Goal: Complete application form

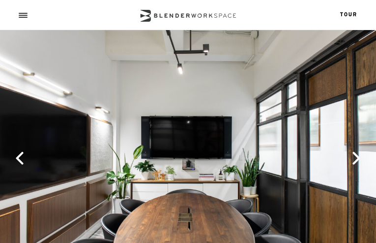
select select "6"
select select "meeting space"
type input "eooAytgVasMbPmXc"
type input "xUZvXWdx"
type input "[EMAIL_ADDRESS][DOMAIN_NAME]"
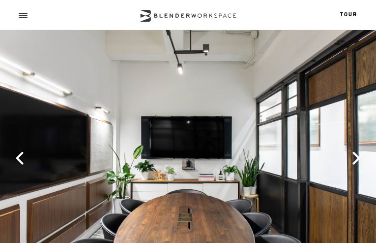
type input "7571376599"
checkbox input "true"
checkbox input "false"
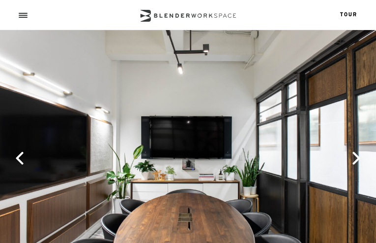
checkbox input "false"
checkbox input "true"
type input "UATcoQrkBFdHN"
type input "dNVEdyvrIMgKqWt"
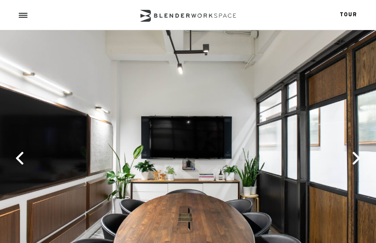
type input "[EMAIL_ADDRESS][DOMAIN_NAME]"
type input "kQLqxhrivFZ"
type input "khgSQQglxdbmfZi"
type input "lfRGCHFqhxiPrVv"
type input "[EMAIL_ADDRESS][DOMAIN_NAME]"
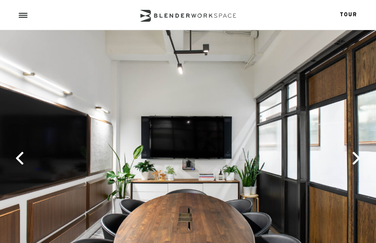
type input "8904507986"
type input "nxkRxCgoepESCiPv"
type input "SusjpuREpHSuCckC"
checkbox input "false"
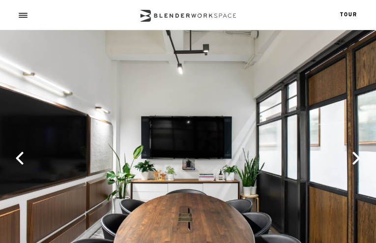
checkbox input "false"
checkbox input "true"
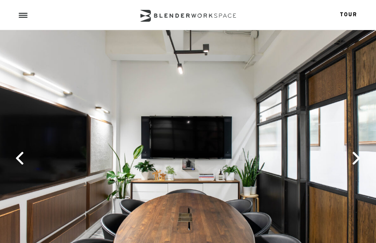
checkbox input "true"
checkbox input "false"
checkbox input "true"
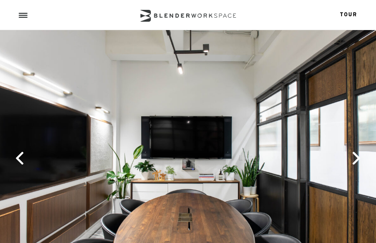
checkbox input "true"
checkbox input "false"
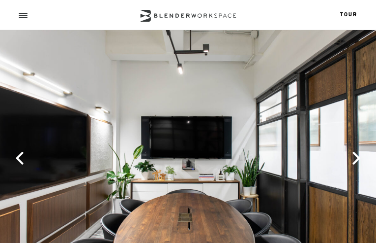
checkbox input "false"
checkbox input "true"
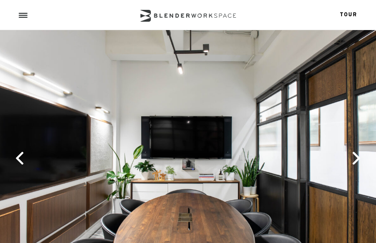
checkbox input "true"
checkbox input "false"
checkbox input "true"
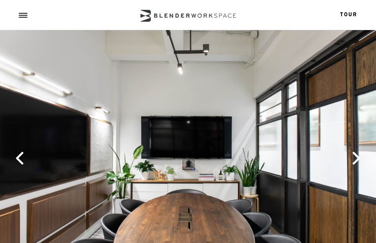
checkbox input "false"
checkbox input "true"
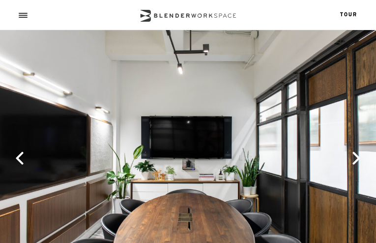
checkbox input "true"
checkbox input "false"
checkbox input "true"
checkbox input "false"
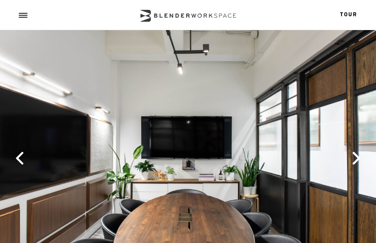
checkbox input "false"
checkbox input "true"
checkbox input "false"
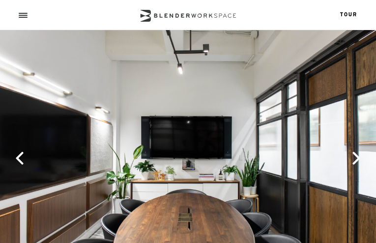
checkbox input "true"
checkbox input "false"
checkbox input "true"
checkbox input "false"
checkbox input "true"
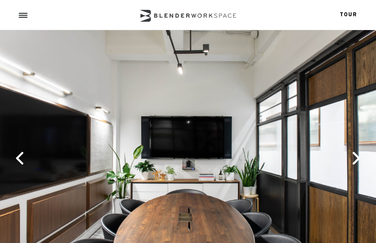
checkbox input "false"
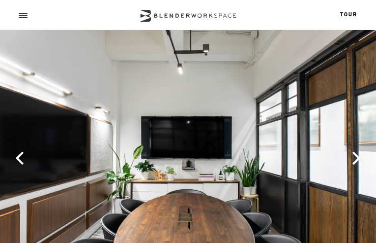
checkbox input "false"
checkbox input "true"
checkbox input "false"
checkbox input "true"
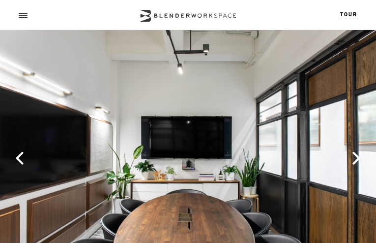
checkbox input "false"
checkbox input "true"
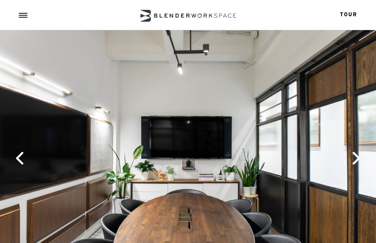
checkbox input "true"
checkbox input "false"
checkbox input "true"
checkbox input "false"
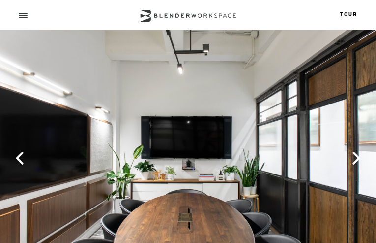
checkbox input "true"
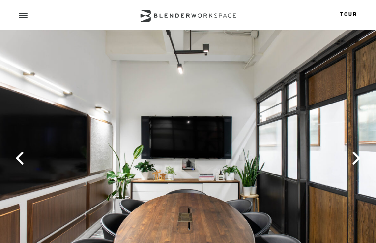
checkbox input "false"
checkbox input "true"
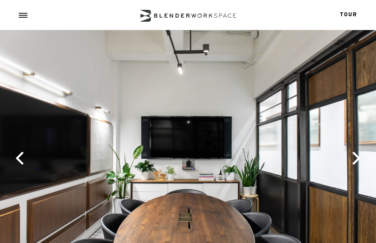
checkbox input "false"
checkbox input "true"
checkbox input "false"
type input "UxpuORiGzmHtnAd"
type input "[EMAIL_ADDRESS][DOMAIN_NAME]"
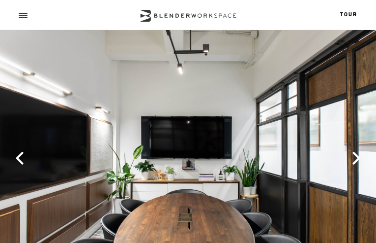
type input "jilVpHmmTVcsXnP"
type input "9136493129"
type input "iAZFGZgYFxJNbw"
type input "rCNFUHWKOJ"
type input "PSNRwTlBvilrmUO"
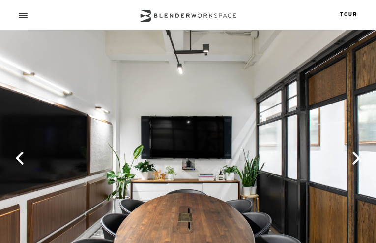
type input "TzUlebBnARK"
type input "NuZGLzBq"
type input "ybqdDSWidUNz"
type input "MdXTygxstH"
type input "KxsqFWgzDuMmu"
